Goal: Use online tool/utility

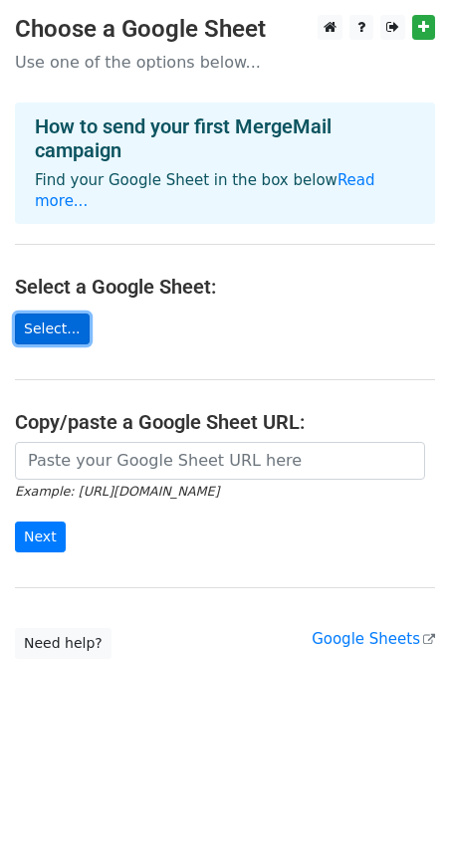
click at [49, 314] on link "Select..." at bounding box center [52, 329] width 75 height 31
click at [343, 181] on link "Read more..." at bounding box center [205, 190] width 340 height 39
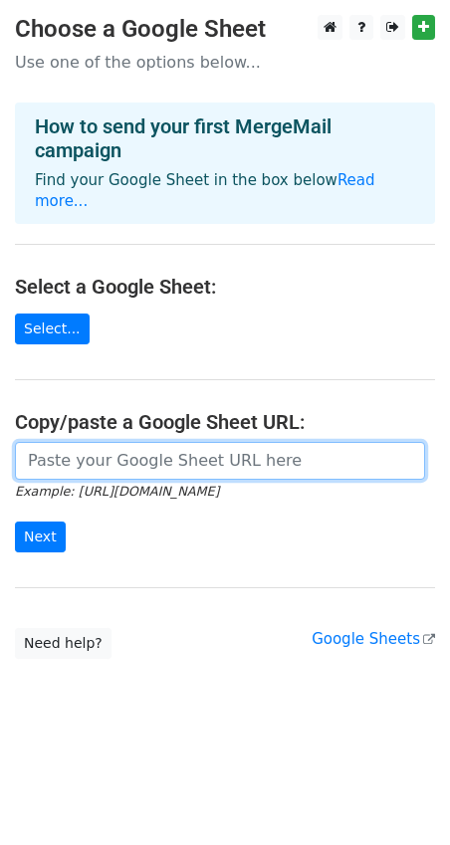
click at [53, 446] on input "url" at bounding box center [220, 461] width 410 height 38
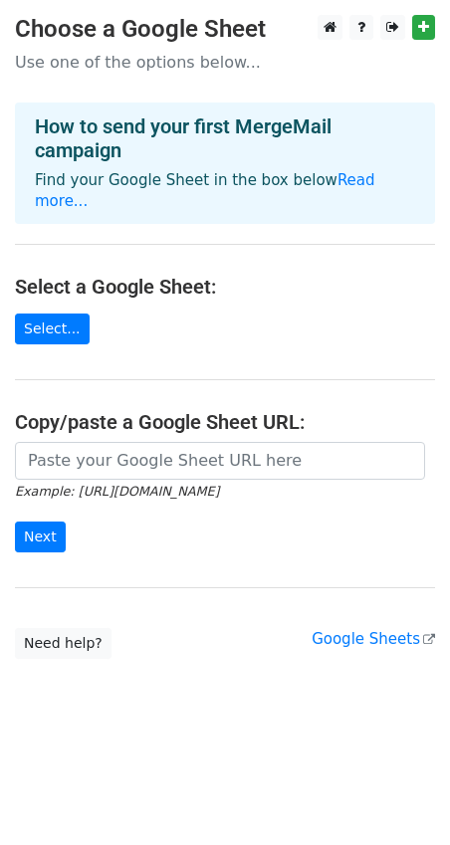
click at [105, 345] on main "Choose a Google Sheet Use one of the options below... How to send your first Me…" at bounding box center [225, 337] width 450 height 644
click at [41, 314] on link "Select..." at bounding box center [52, 329] width 75 height 31
